Goal: Check status

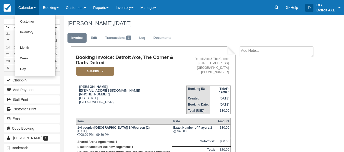
scroll to position [58, 0]
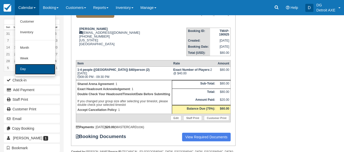
click at [34, 68] on link "Day" at bounding box center [35, 69] width 40 height 11
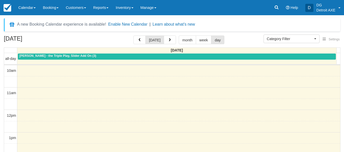
select select
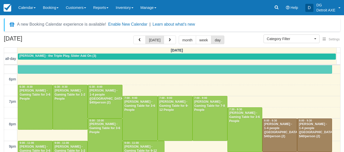
scroll to position [215, 0]
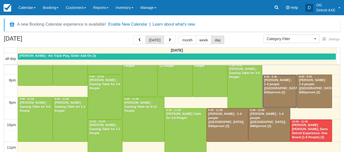
click at [276, 86] on div "[PERSON_NAME] - 1-4 people ([GEOGRAPHIC_DATA]) $40/person (2)" at bounding box center [280, 87] width 32 height 16
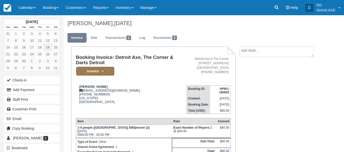
scroll to position [31, 0]
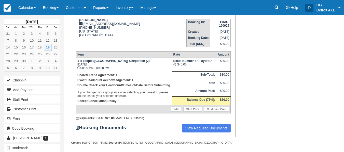
drag, startPoint x: 0, startPoint y: 0, endPoint x: 311, endPoint y: 109, distance: 329.2
click at [311, 109] on div "Booking Invoice: Detroit Axe, The Corner & Darts Detroit SHARED   Pending Reser…" at bounding box center [193, 68] width 258 height 176
